Goal: Transaction & Acquisition: Purchase product/service

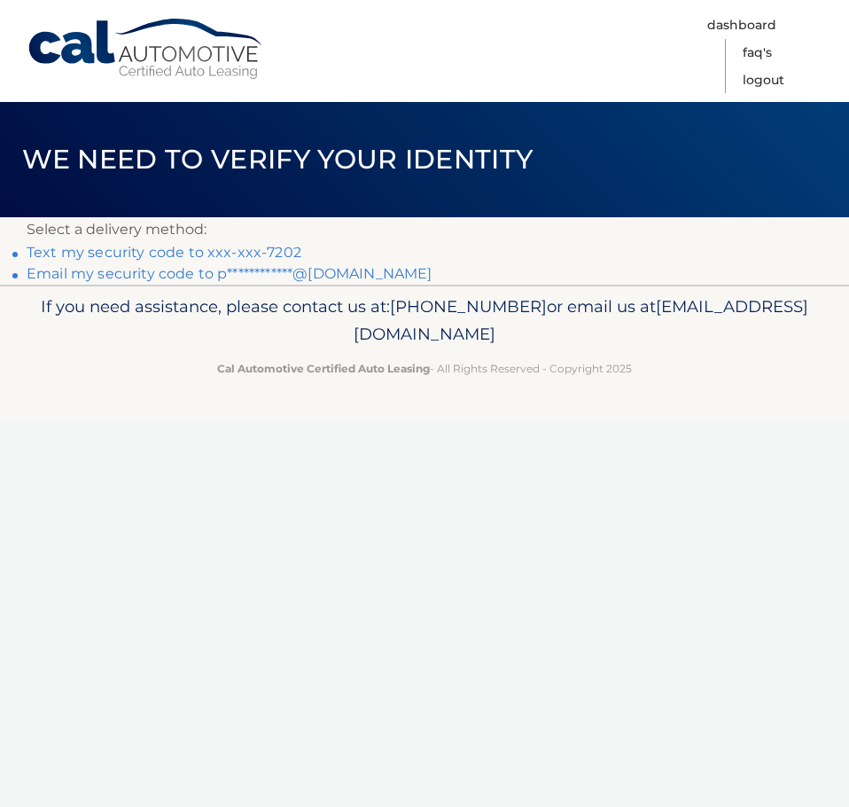
click at [288, 253] on link "Text my security code to xxx-xxx-7202" at bounding box center [164, 252] width 275 height 17
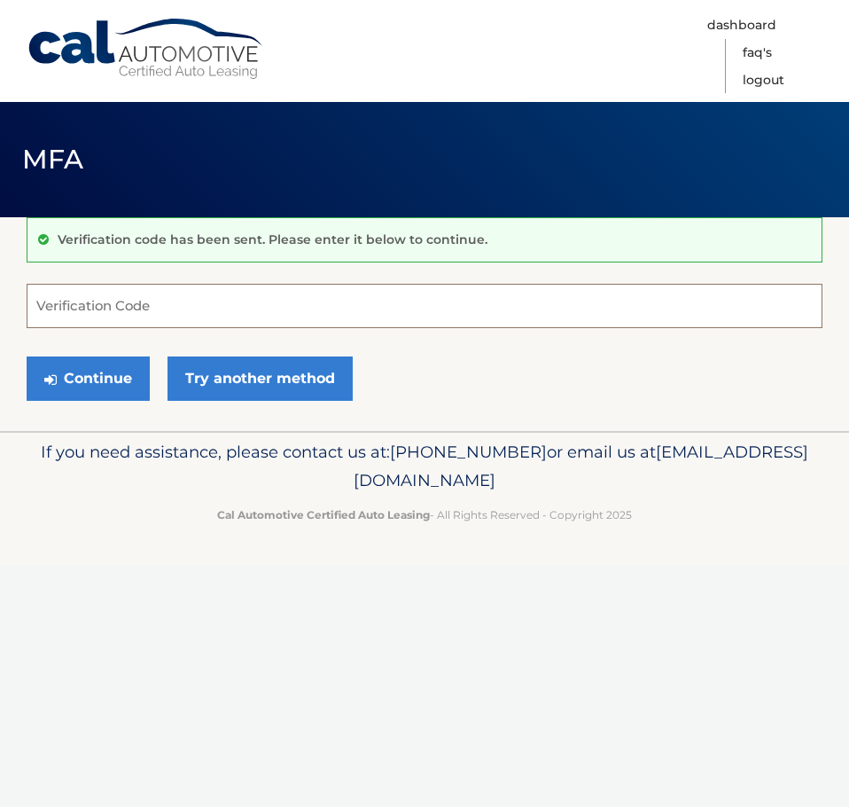
click at [324, 308] on input "Verification Code" at bounding box center [425, 306] width 796 height 44
type input "275488"
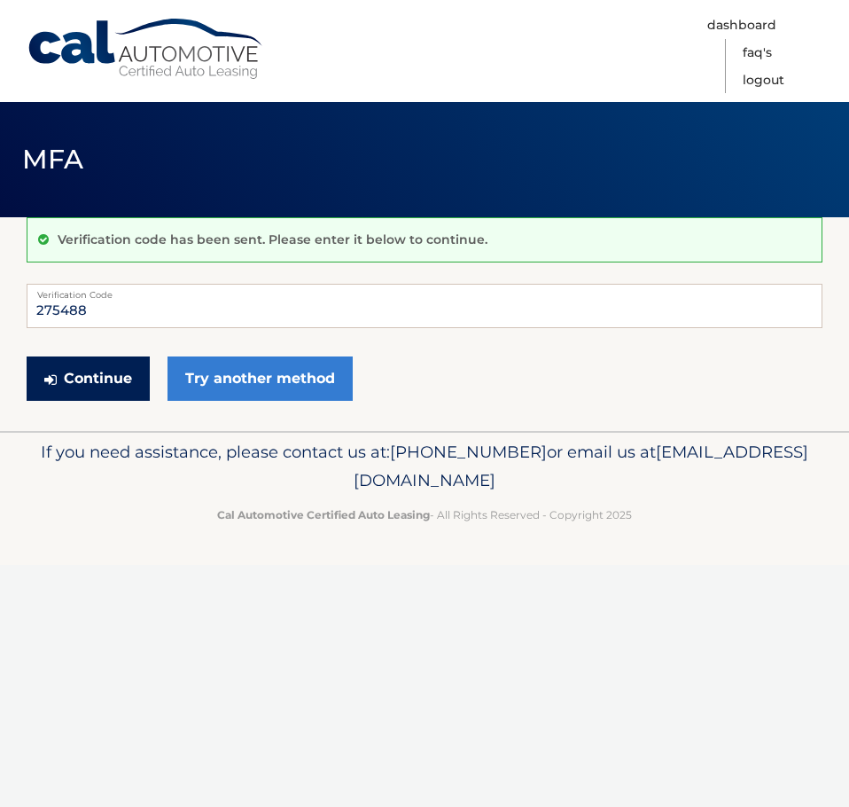
click at [106, 378] on button "Continue" at bounding box center [88, 378] width 123 height 44
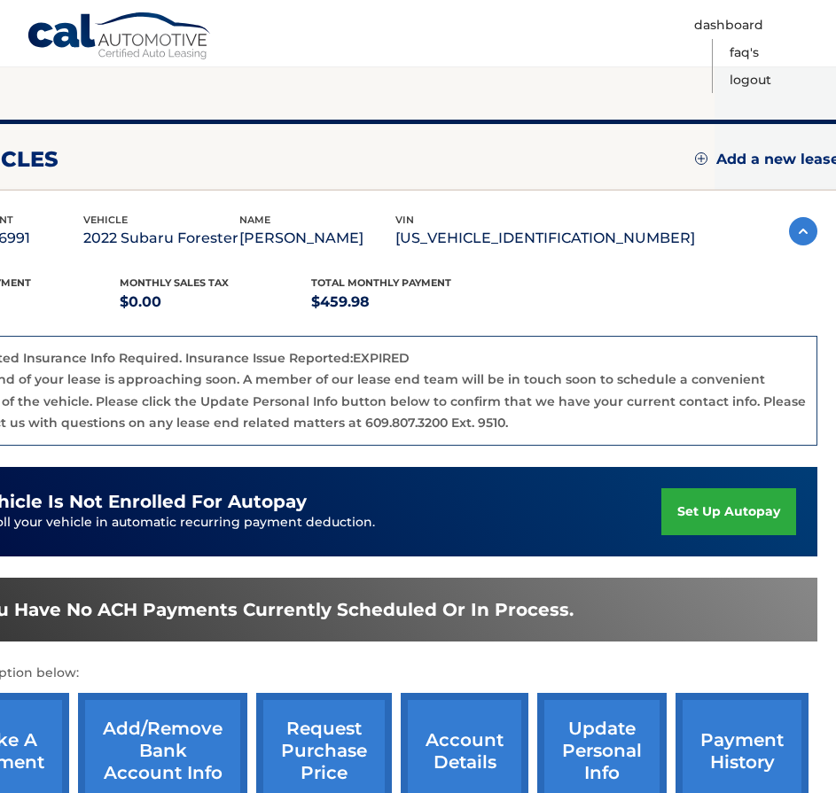
scroll to position [412, 121]
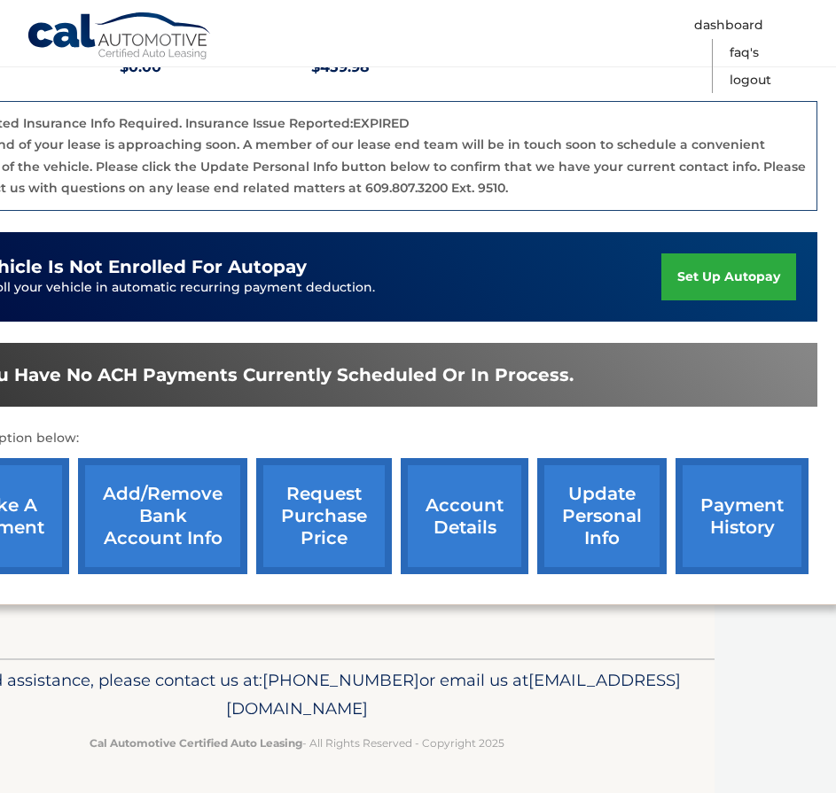
click at [491, 530] on link "account details" at bounding box center [465, 516] width 128 height 116
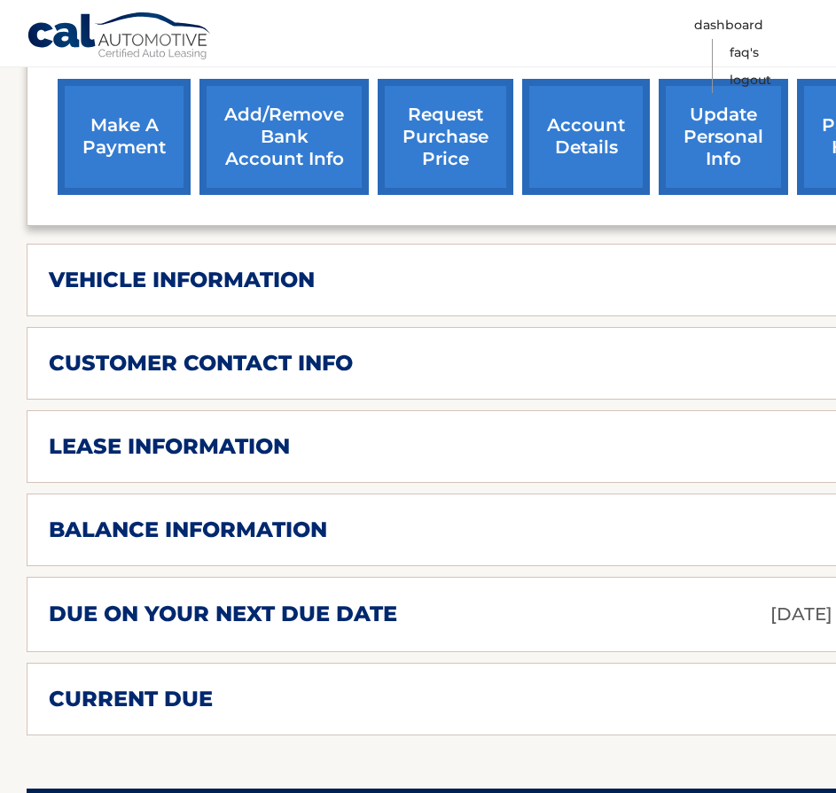
scroll to position [798, 0]
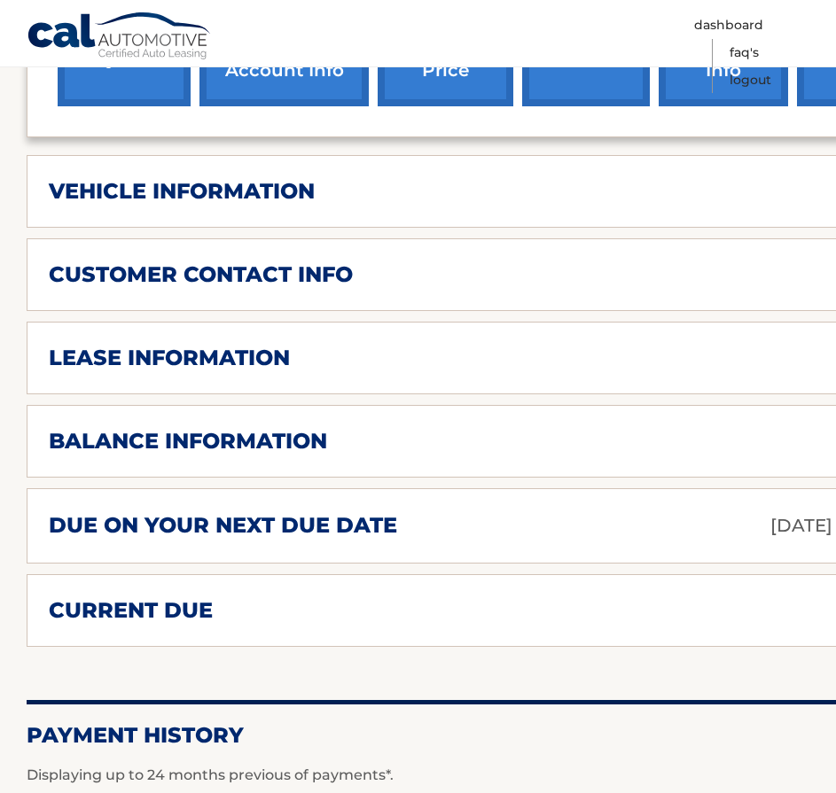
click at [335, 512] on h2 "due on your next due date" at bounding box center [223, 525] width 348 height 27
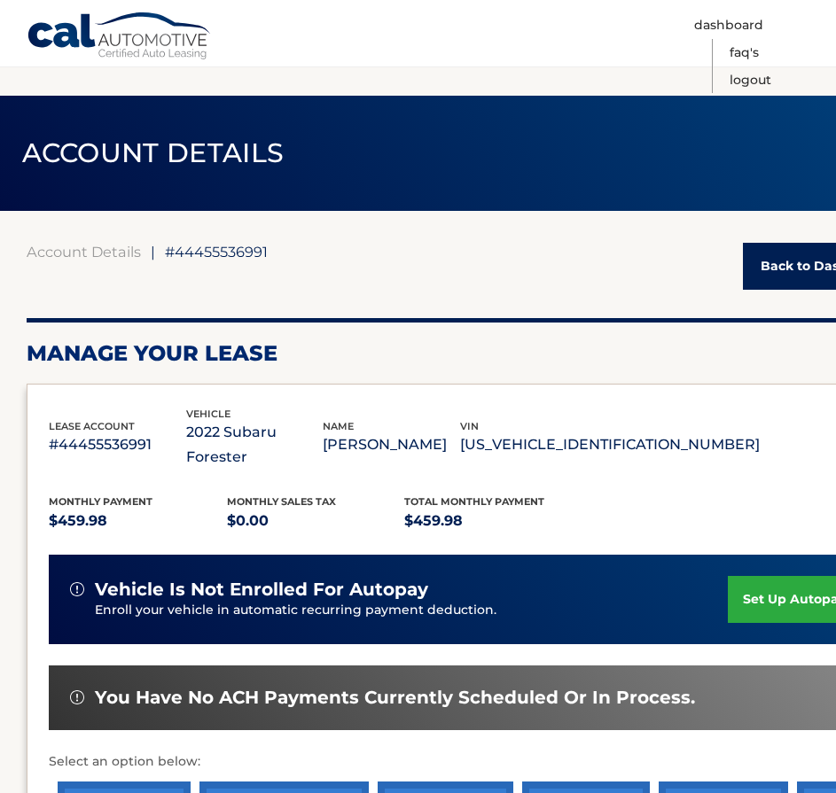
scroll to position [0, 0]
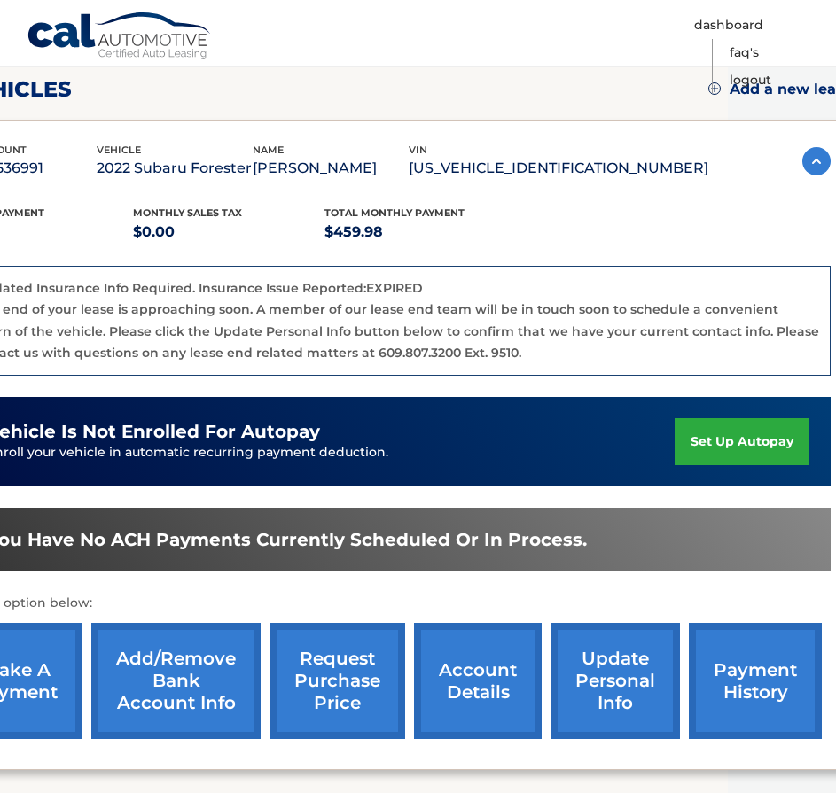
scroll to position [266, 108]
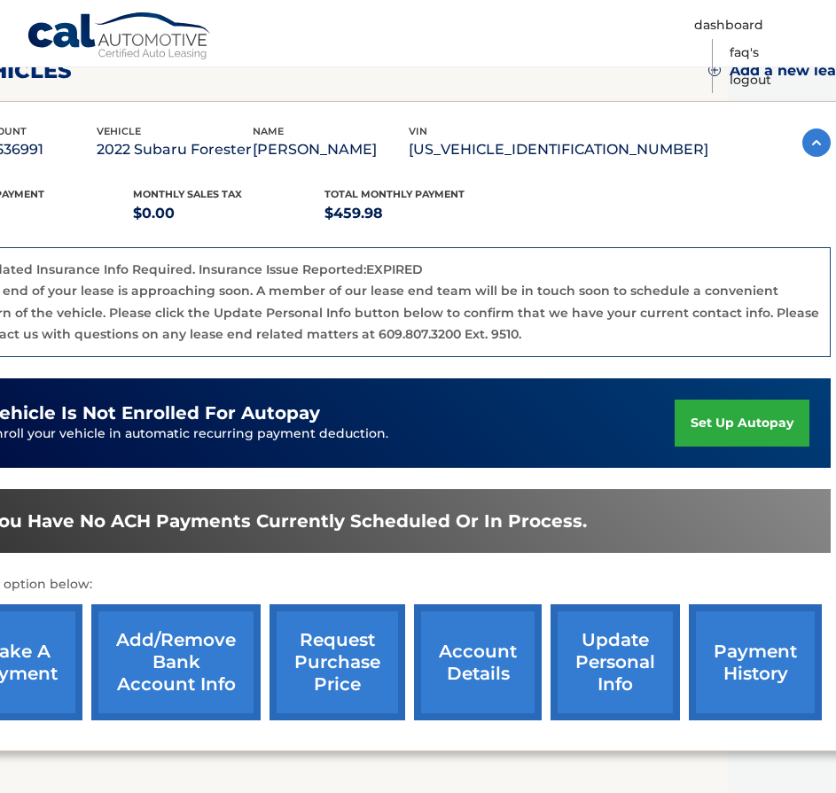
click at [23, 635] on link "make a payment" at bounding box center [15, 662] width 133 height 116
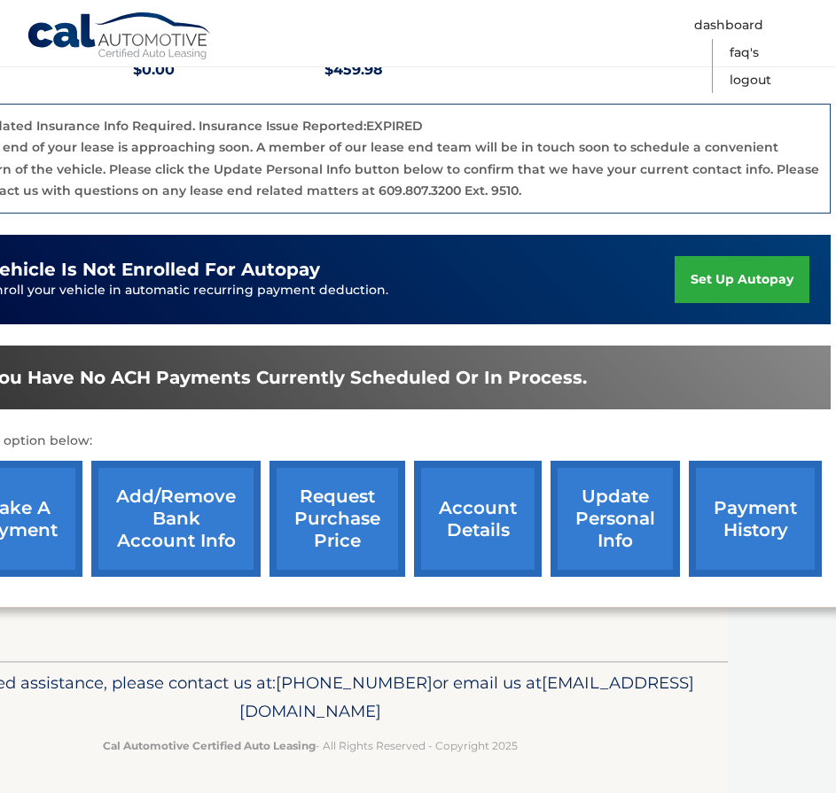
scroll to position [412, 108]
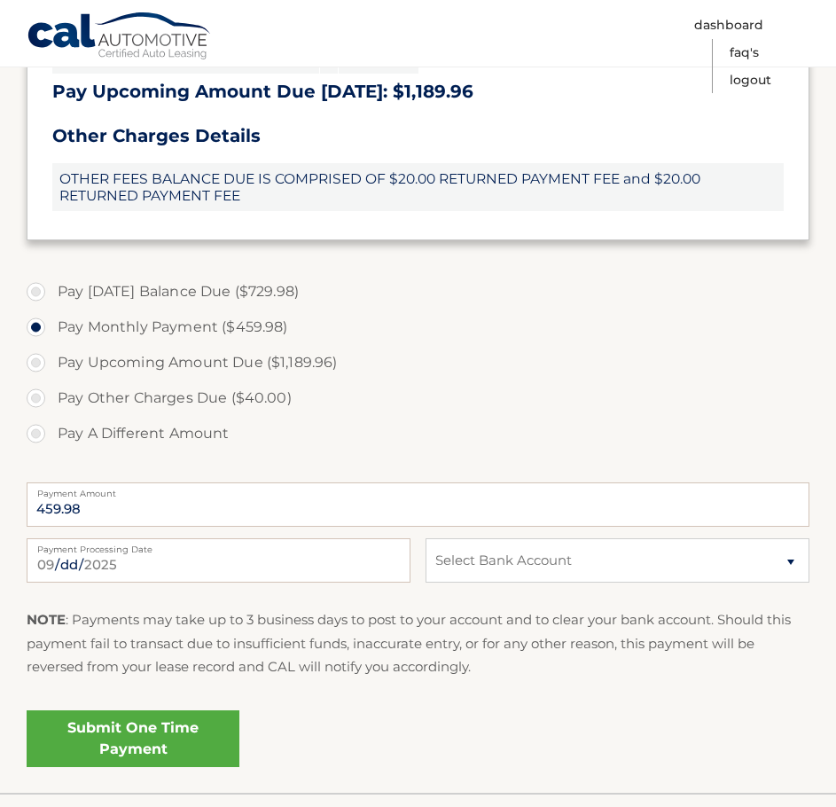
scroll to position [620, 0]
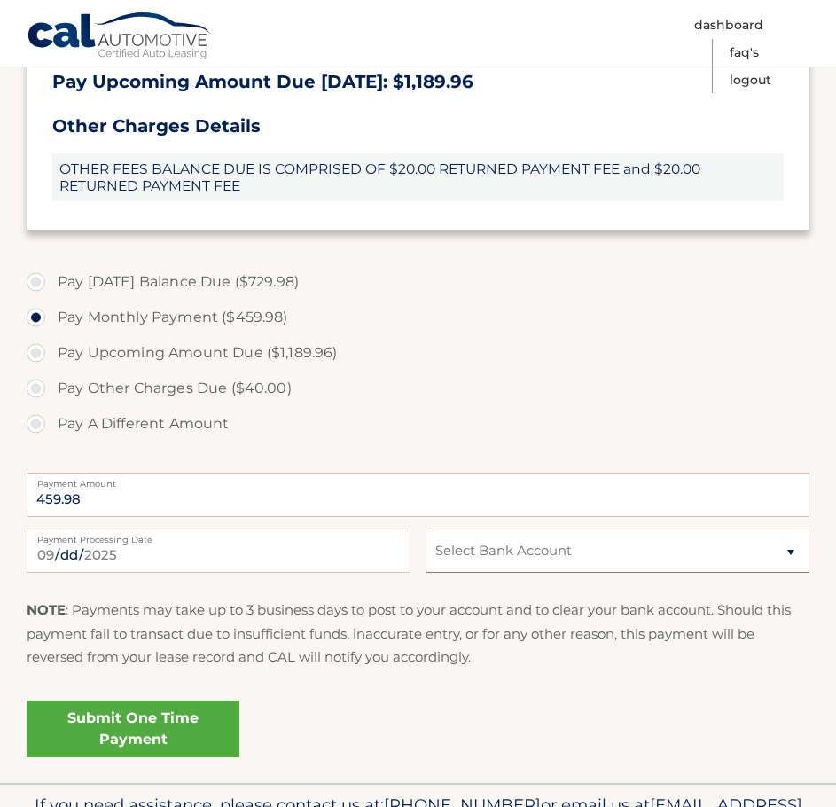
click at [617, 555] on select "Select Bank Account Checking [PERSON_NAME] BANK *****5239 [PERSON_NAME] PEREZ1 …" at bounding box center [617, 550] width 384 height 44
select select "NGM3NTYwMzgtNjI5Mi00OTZkLTkyMDAtY2IzY2Y0OTRjYjU2"
click at [425, 528] on select "Select Bank Account Checking [PERSON_NAME] BANK *****5239 [PERSON_NAME] PEREZ1 …" at bounding box center [617, 550] width 384 height 44
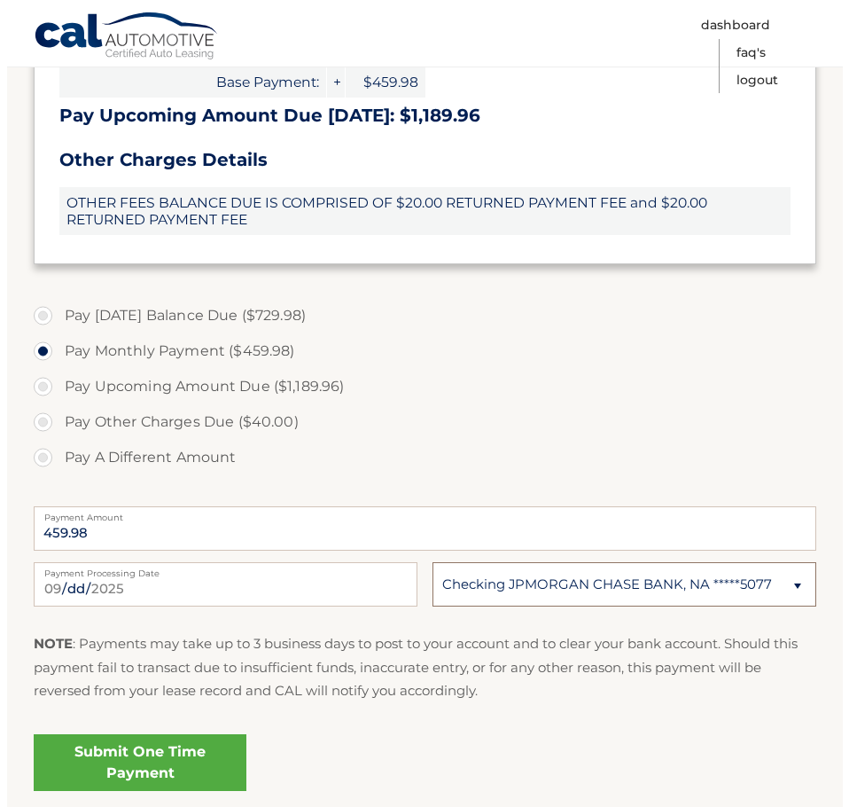
scroll to position [643, 0]
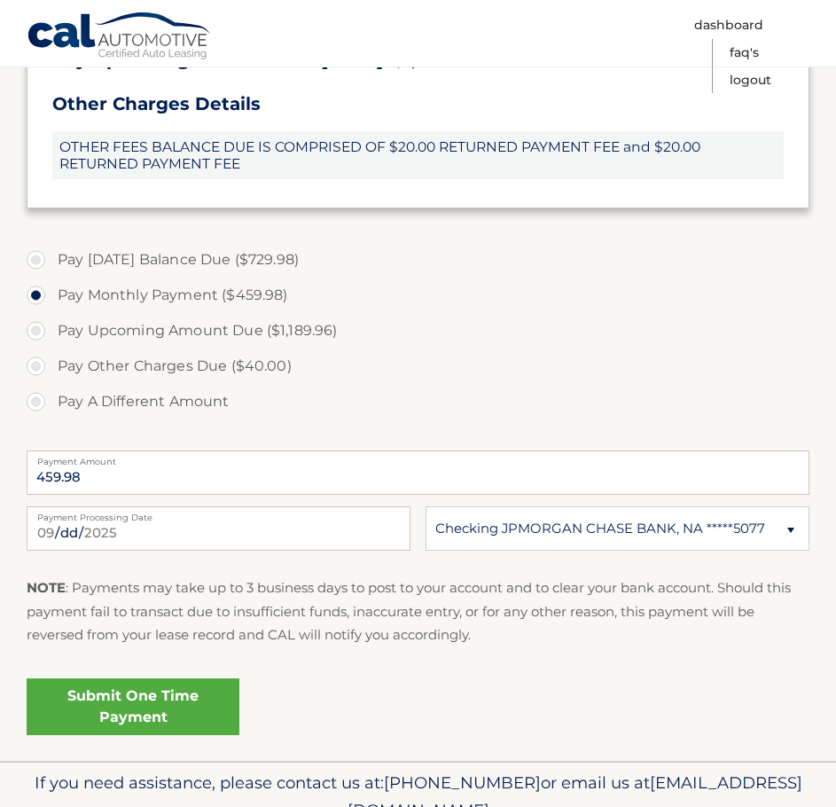
click at [108, 713] on link "Submit One Time Payment" at bounding box center [133, 706] width 213 height 57
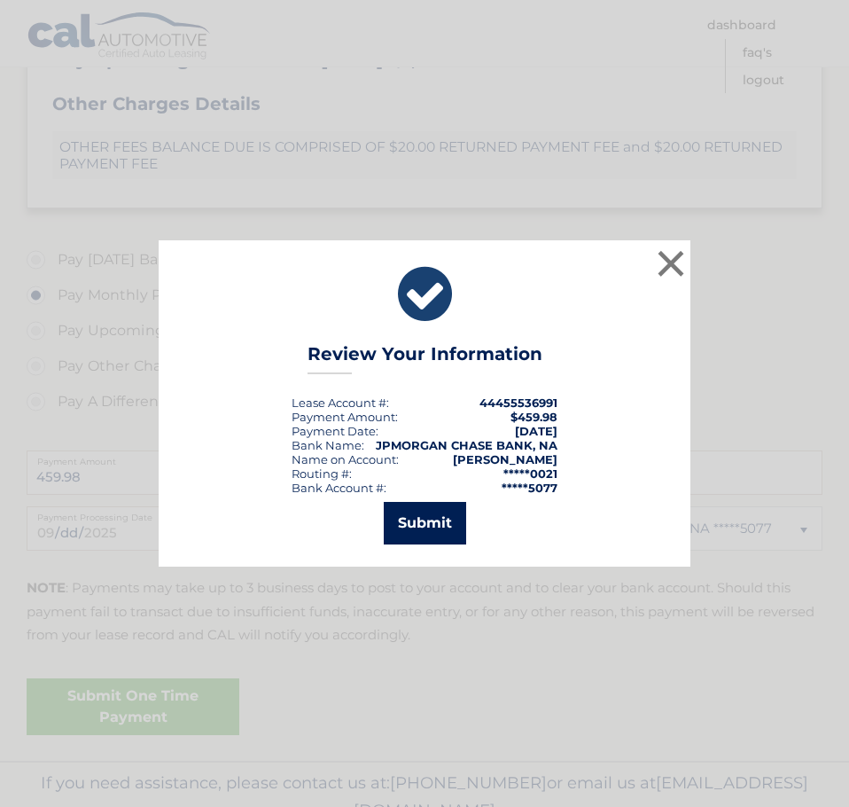
click at [446, 513] on button "Submit" at bounding box center [425, 523] width 82 height 43
